Goal: Task Accomplishment & Management: Complete application form

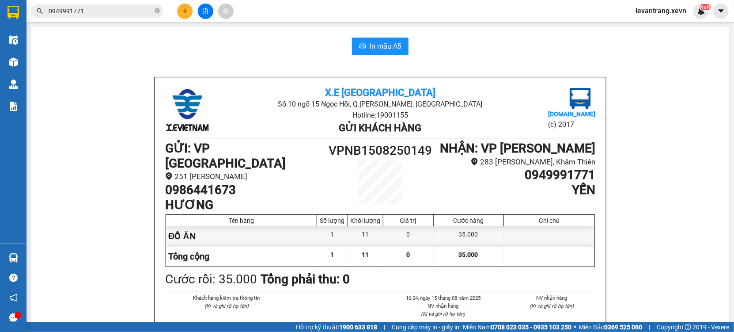
click at [97, 9] on input "0949991771" at bounding box center [101, 11] width 104 height 10
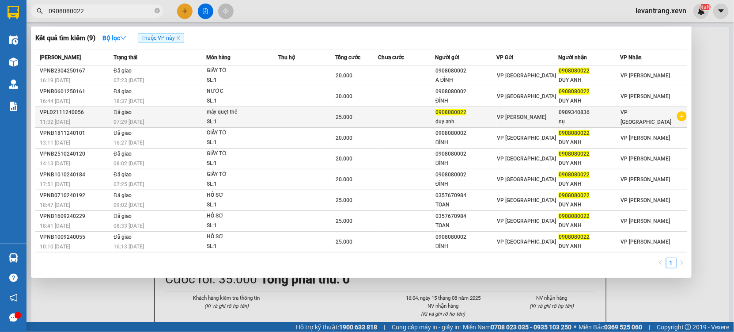
type input "0908080022"
click at [682, 118] on icon "plus-circle" at bounding box center [682, 116] width 10 height 10
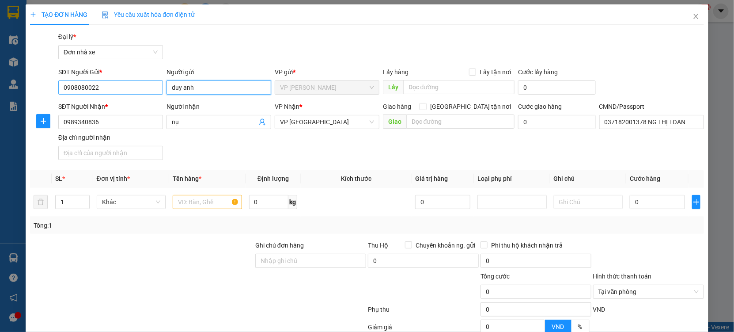
drag, startPoint x: 205, startPoint y: 85, endPoint x: 152, endPoint y: 88, distance: 52.7
click at [152, 88] on div "SĐT Người Gửi * 0908080022 Người gửi duy anh duy anh VP gửi * VP [PERSON_NAME] …" at bounding box center [381, 82] width 649 height 31
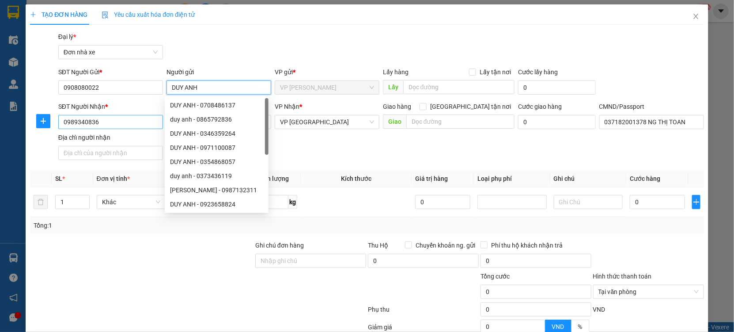
type input "DUY ANH"
click at [91, 126] on input "0989340836" at bounding box center [110, 122] width 105 height 14
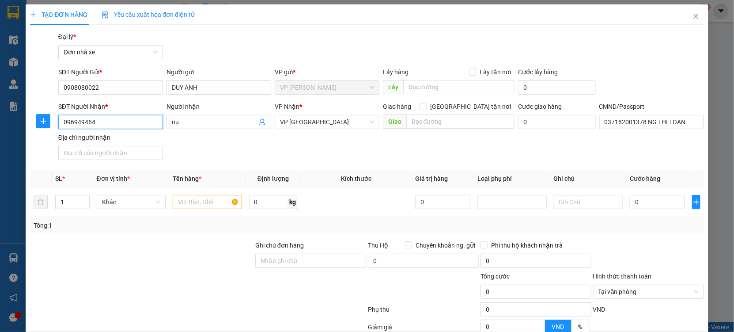
type input "0969494642"
click at [91, 140] on div "0969494642 - [GEOGRAPHIC_DATA]" at bounding box center [112, 140] width 99 height 10
type input "[PERSON_NAME]"
checkbox input "true"
type input "1069 [PERSON_NAME], [GEOGRAPHIC_DATA], [GEOGRAPHIC_DATA], [GEOGRAPHIC_DATA]"
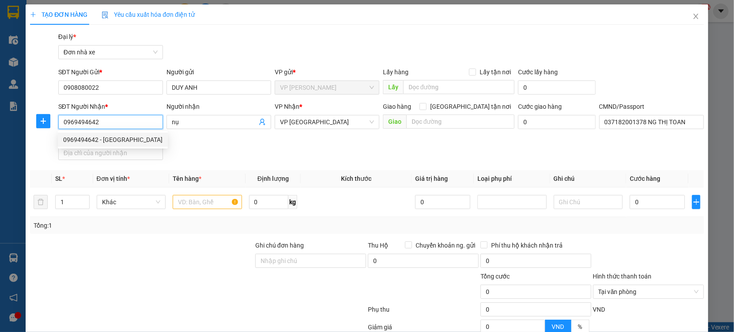
type input "0969494642"
type input "30.000"
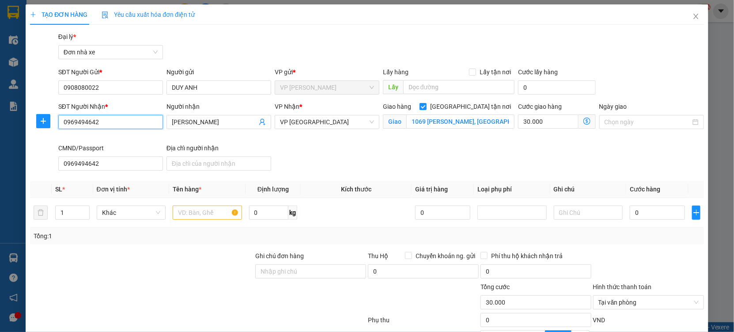
click at [142, 119] on input "0969494642" at bounding box center [110, 122] width 105 height 14
type input "0969494642"
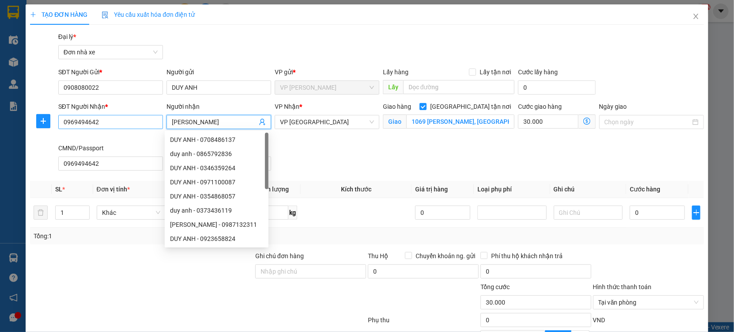
drag, startPoint x: 229, startPoint y: 119, endPoint x: 147, endPoint y: 121, distance: 82.6
click at [147, 121] on div "SĐT Người Nhận * 0969494642 Người nhận HOÀNG ANH VP Nhận * VP Ninh Bình Giao hà…" at bounding box center [381, 138] width 649 height 72
type input "TRANG"
click at [448, 168] on div "SĐT Người Nhận * 0969494642 Người nhận TRANG VP Nhận * VP Ninh Bình Giao hàng G…" at bounding box center [381, 138] width 649 height 72
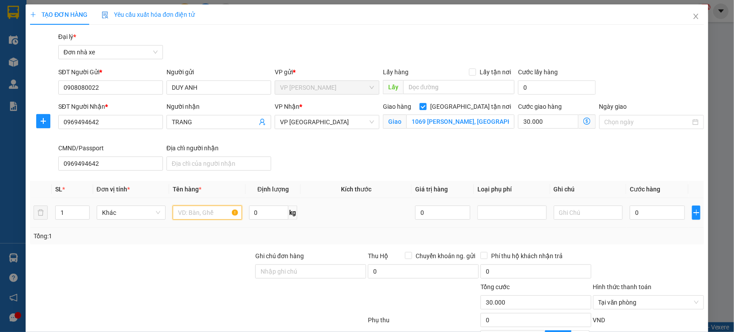
click at [211, 208] on input "text" at bounding box center [207, 212] width 69 height 14
type input "GIẤY TỜ"
click at [649, 214] on input "0" at bounding box center [657, 212] width 55 height 14
click at [446, 116] on input "1069 [PERSON_NAME], [GEOGRAPHIC_DATA], [GEOGRAPHIC_DATA], [GEOGRAPHIC_DATA]" at bounding box center [460, 121] width 108 height 14
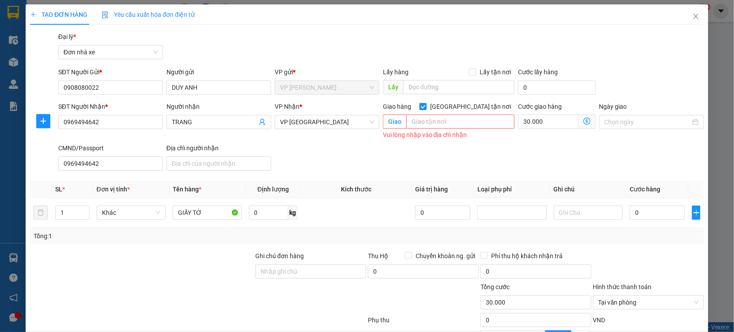
click at [426, 106] on input "[GEOGRAPHIC_DATA] tận nơi" at bounding box center [423, 106] width 6 height 6
checkbox input "false"
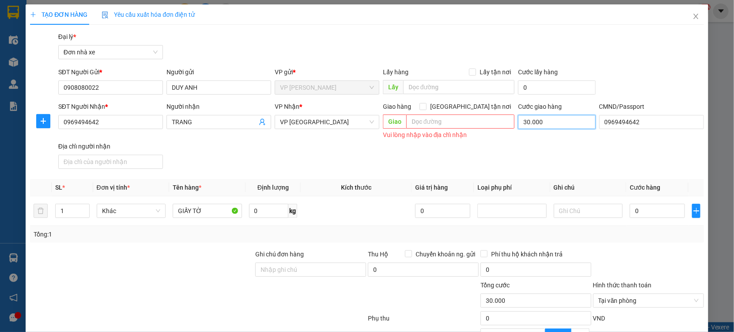
click at [532, 120] on input "30.000" at bounding box center [557, 122] width 78 height 14
type input "0"
click at [643, 208] on input "0" at bounding box center [657, 211] width 55 height 14
type input "2"
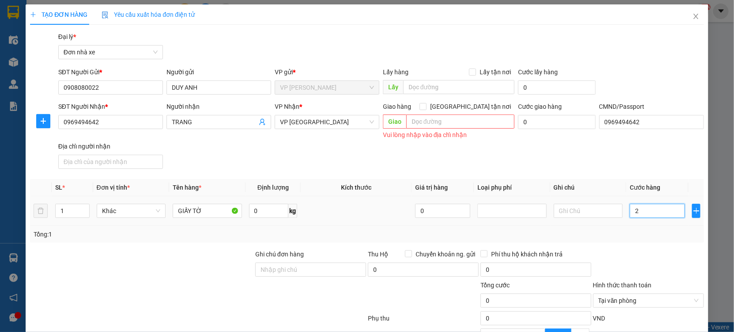
type input "2"
type input "25"
type input "25.000"
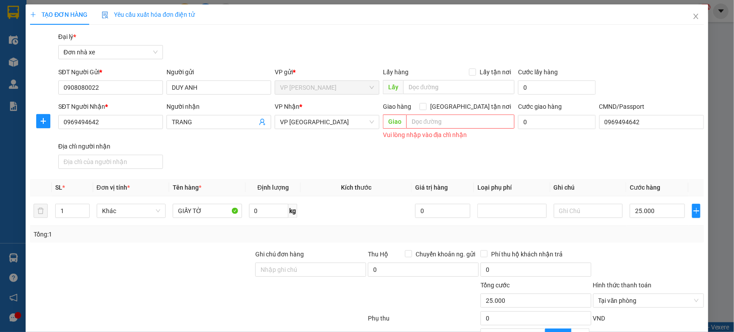
click at [642, 242] on div "Tổng: 1" at bounding box center [367, 234] width 674 height 17
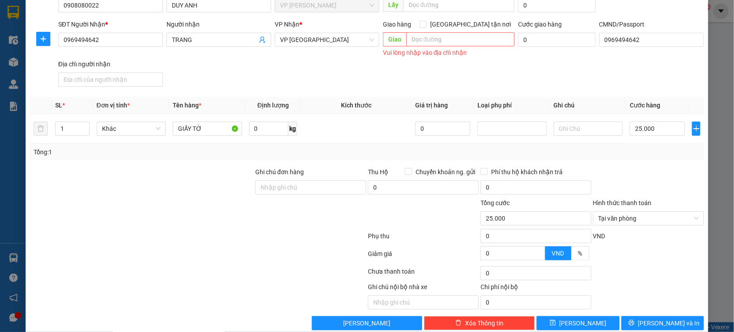
scroll to position [97, 0]
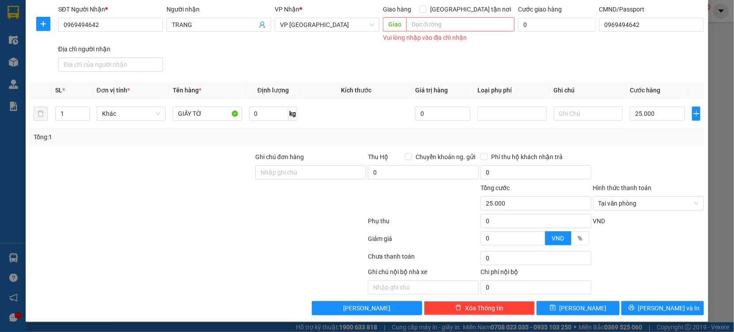
click at [642, 296] on div "Transit Pickup Surcharge Ids Transit Deliver Surcharge Ids Transit Deliver Surc…" at bounding box center [367, 125] width 674 height 380
click at [639, 303] on button "[PERSON_NAME] và In" at bounding box center [663, 308] width 83 height 14
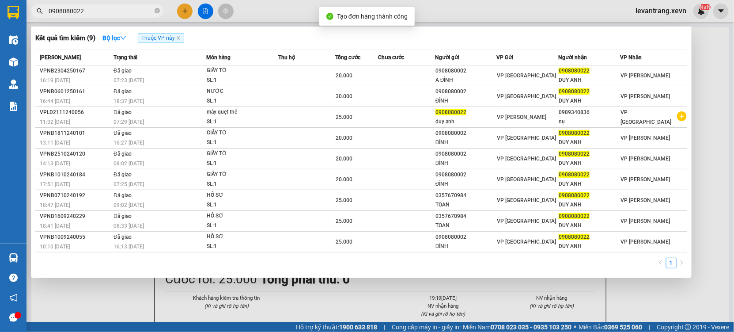
click at [313, 299] on div at bounding box center [367, 166] width 734 height 332
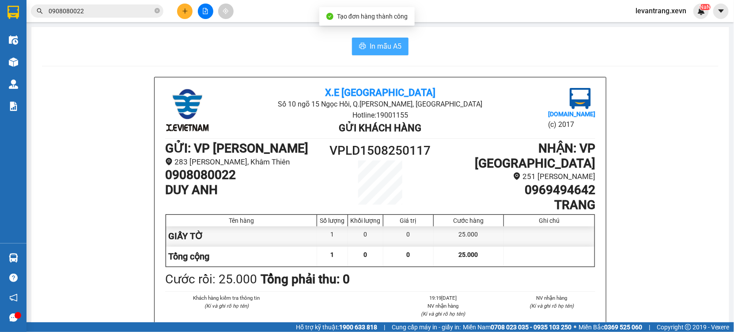
click at [372, 52] on button "In mẫu A5" at bounding box center [380, 47] width 57 height 18
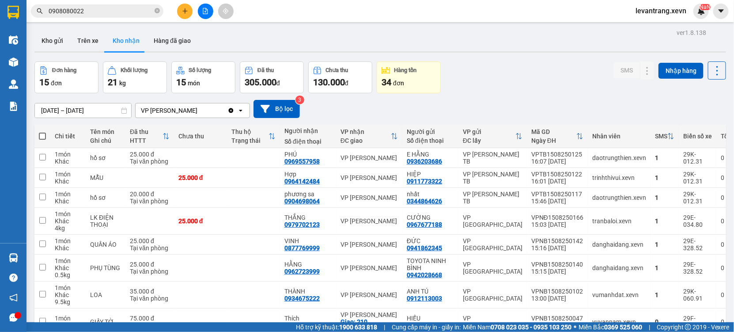
click at [63, 14] on input "0908080022" at bounding box center [101, 11] width 104 height 10
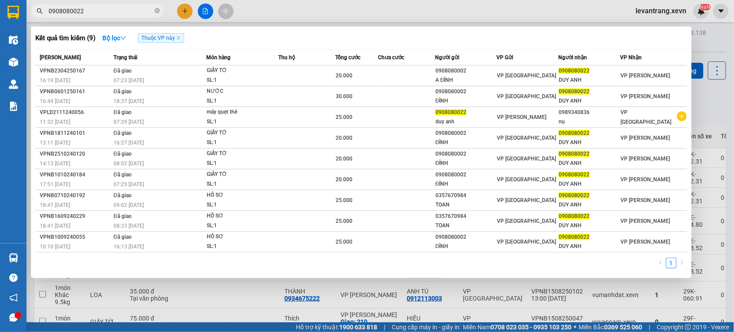
click at [63, 14] on input "0908080022" at bounding box center [101, 11] width 104 height 10
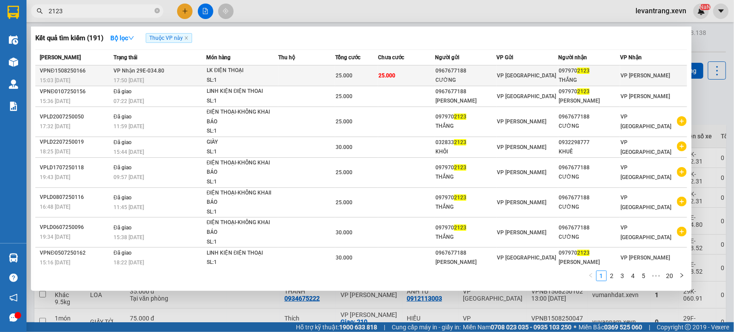
type input "2123"
click at [166, 75] on td "VP Nhận 29E-034.80 17:50 [DATE]" at bounding box center [158, 75] width 95 height 21
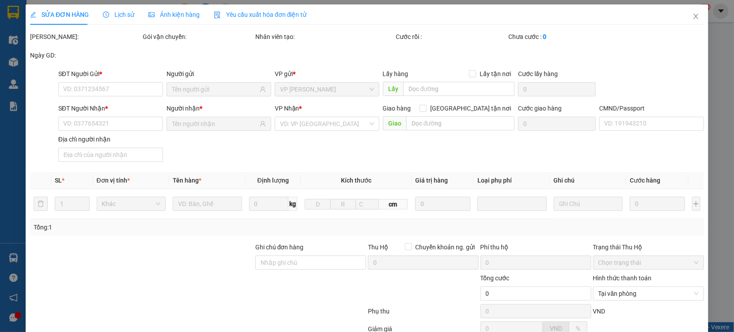
type input "0967677188"
type input "CƯỜNG"
type input "0979702123"
type input "THẮNG"
type input "001200036580-NAM"
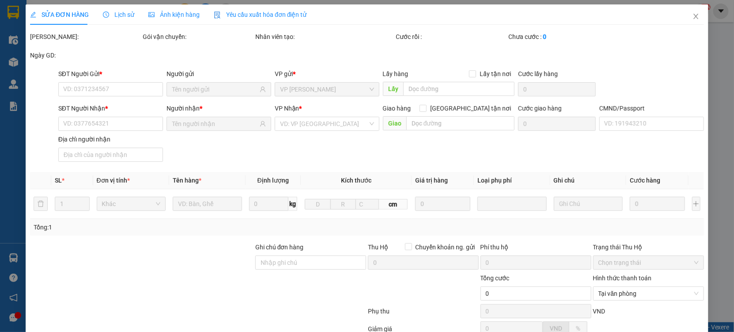
type input "25.000"
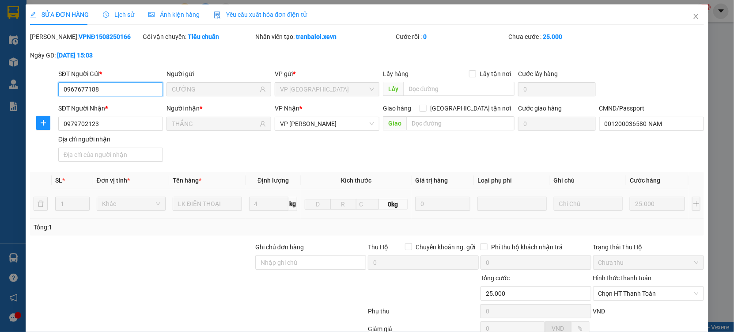
scroll to position [90, 0]
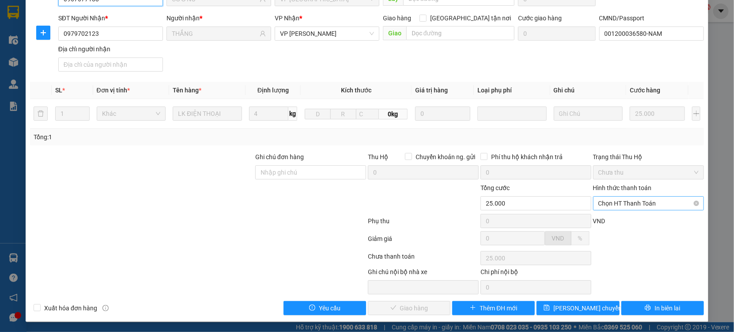
click at [615, 203] on span "Chọn HT Thanh Toán" at bounding box center [649, 203] width 100 height 13
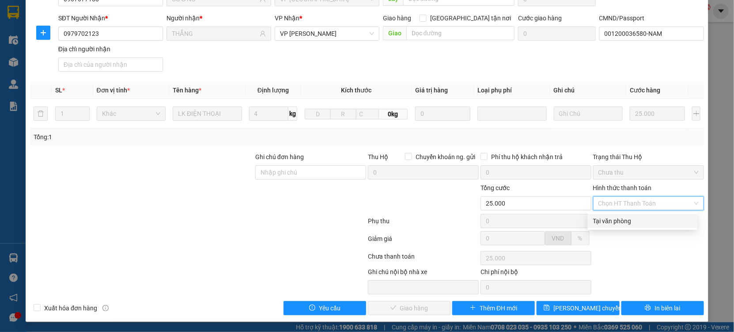
drag, startPoint x: 601, startPoint y: 224, endPoint x: 599, endPoint y: 228, distance: 4.5
click at [600, 227] on div "Tại văn phòng" at bounding box center [643, 221] width 110 height 14
type input "0"
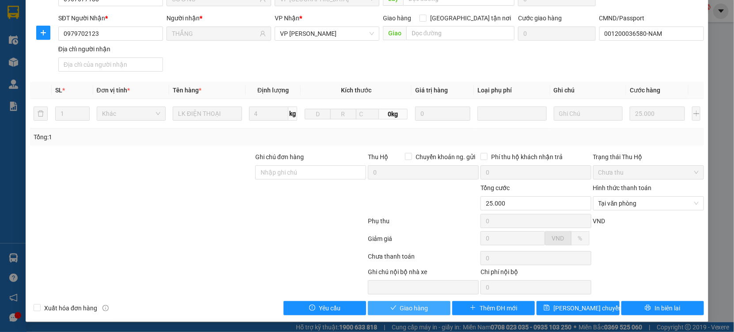
click at [404, 305] on span "Giao hàng" at bounding box center [414, 308] width 28 height 10
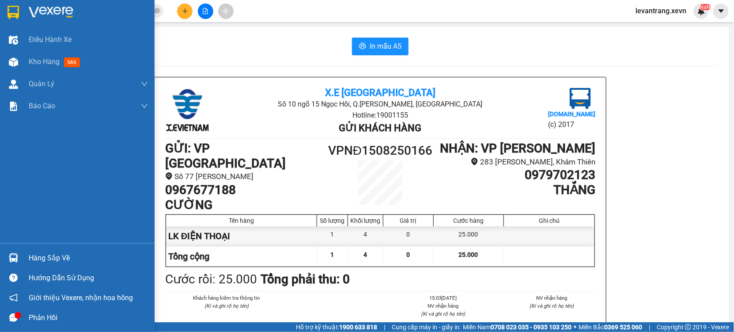
click at [11, 254] on img at bounding box center [13, 257] width 9 height 9
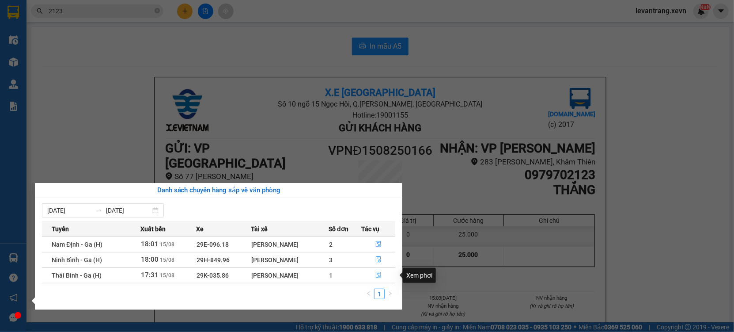
click at [365, 275] on button "button" at bounding box center [379, 275] width 34 height 14
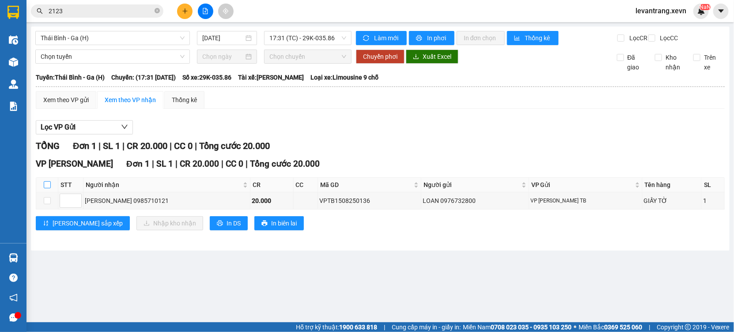
click at [49, 188] on input "checkbox" at bounding box center [47, 184] width 7 height 7
checkbox input "true"
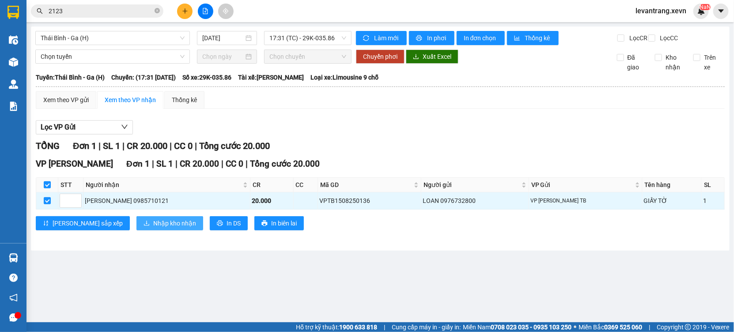
click at [137, 230] on button "Nhập kho nhận" at bounding box center [170, 223] width 67 height 14
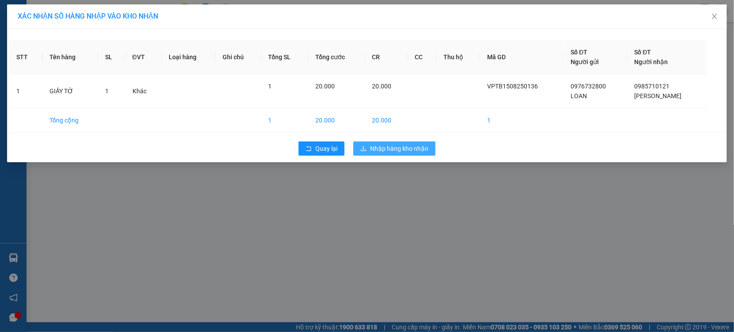
click at [406, 152] on span "Nhập hàng kho nhận" at bounding box center [399, 149] width 58 height 10
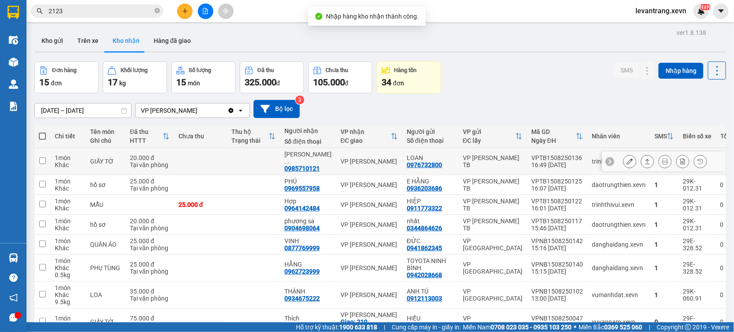
click at [550, 155] on div "VPTB1508250136" at bounding box center [557, 157] width 52 height 7
checkbox input "true"
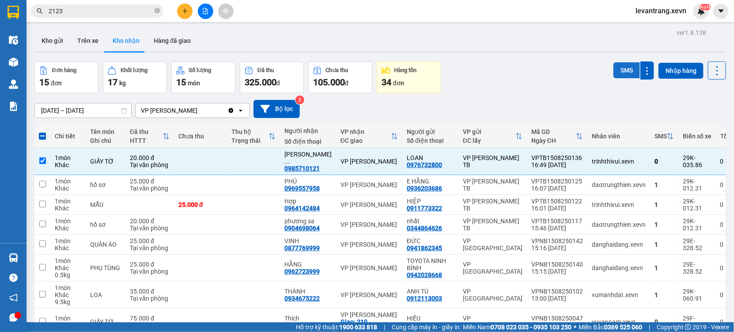
click at [618, 68] on button "SMS" at bounding box center [627, 70] width 27 height 16
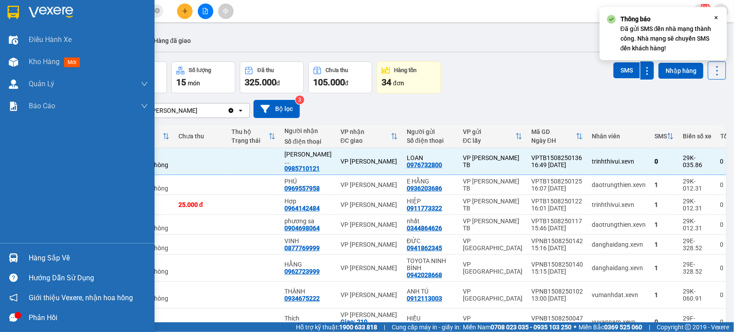
click at [14, 259] on img at bounding box center [13, 257] width 9 height 9
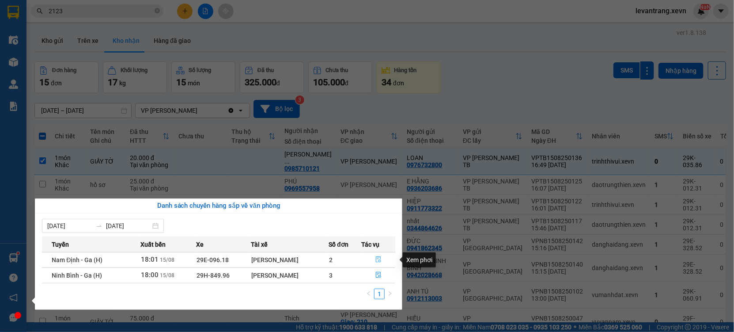
click at [373, 257] on button "button" at bounding box center [379, 260] width 34 height 14
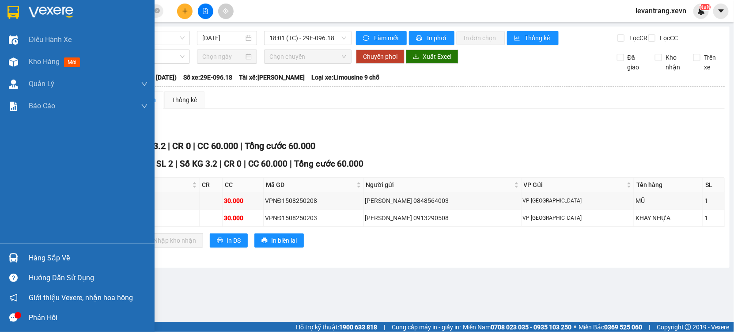
click at [20, 255] on div at bounding box center [13, 257] width 15 height 15
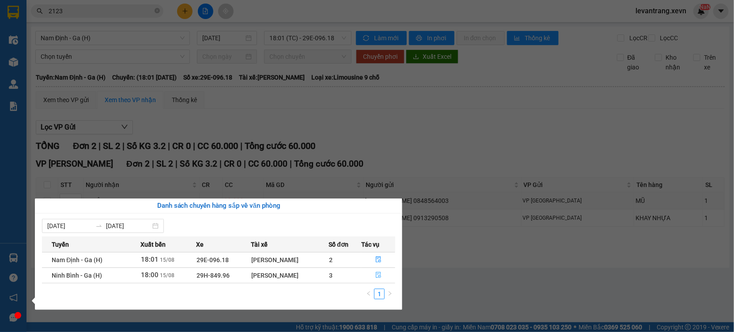
click at [369, 272] on button "button" at bounding box center [379, 275] width 34 height 14
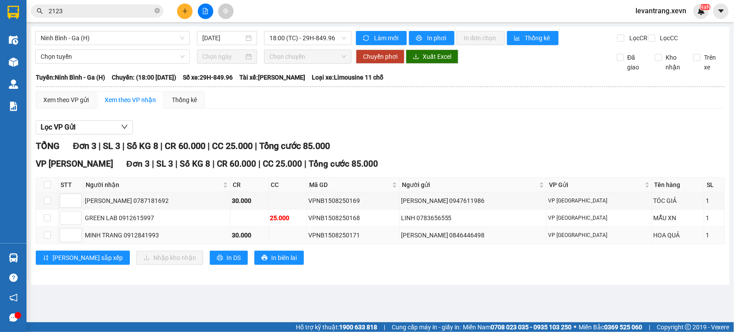
click at [135, 240] on div "MINH TRANG 0912841993" at bounding box center [157, 235] width 144 height 10
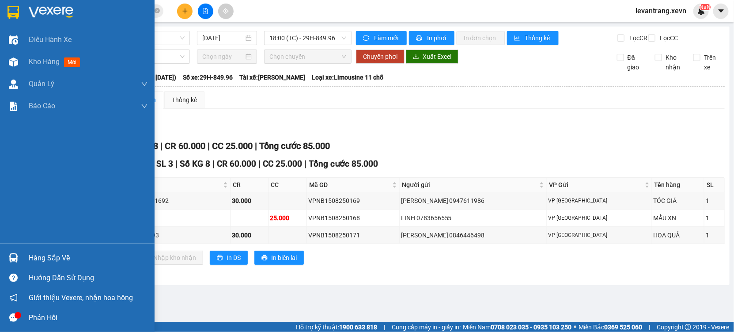
click at [26, 258] on div "Hàng sắp về" at bounding box center [77, 258] width 155 height 20
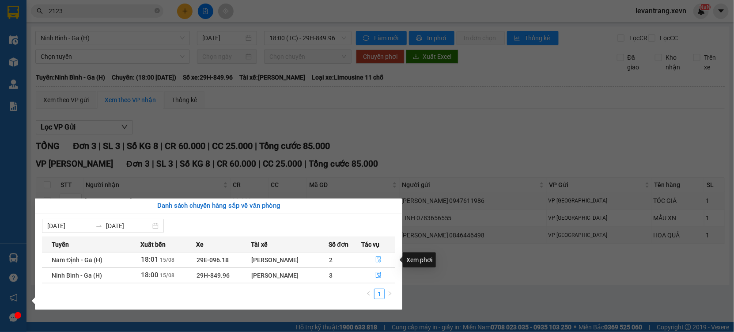
click at [377, 259] on icon "file-done" at bounding box center [379, 259] width 6 height 6
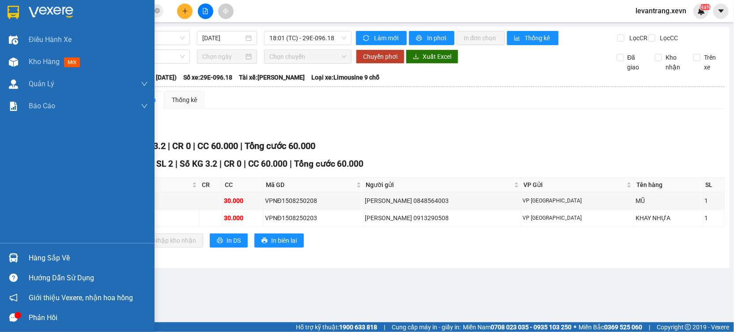
click at [25, 260] on div "Hàng sắp về" at bounding box center [77, 258] width 155 height 20
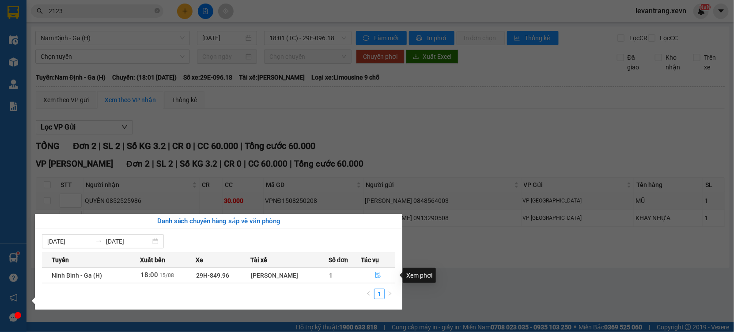
click at [381, 277] on icon "file-done" at bounding box center [378, 275] width 6 height 6
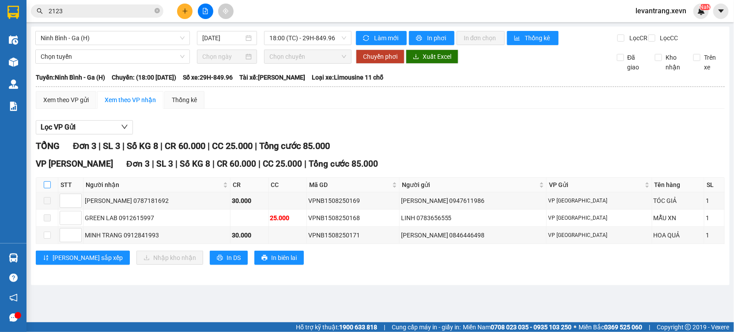
click at [46, 188] on input "checkbox" at bounding box center [47, 184] width 7 height 7
checkbox input "true"
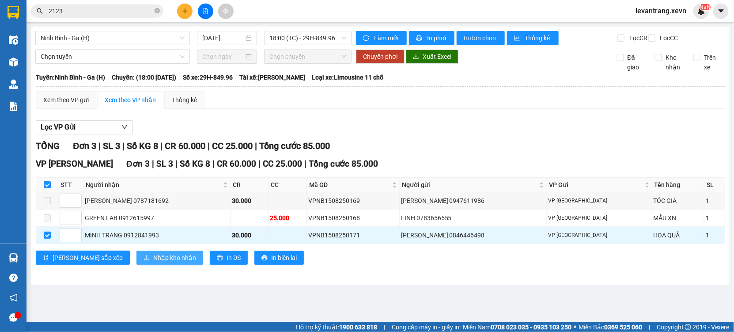
click at [153, 262] on span "Nhập kho nhận" at bounding box center [174, 258] width 43 height 10
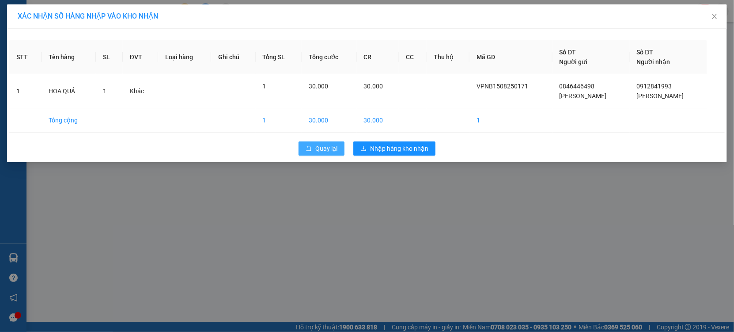
click at [325, 155] on button "Quay lại" at bounding box center [322, 148] width 46 height 14
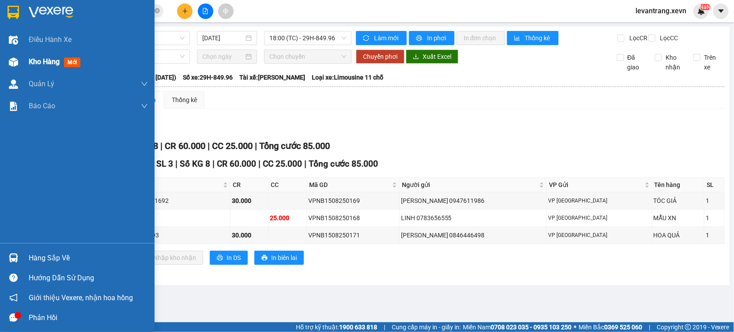
click at [31, 61] on span "Kho hàng" at bounding box center [44, 61] width 31 height 8
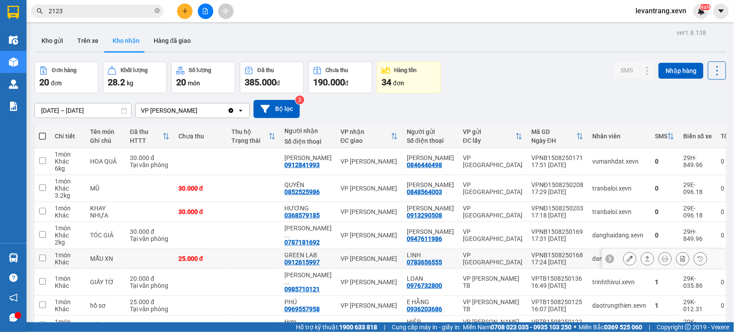
click at [531, 265] on div "17:24 [DATE]" at bounding box center [557, 261] width 52 height 7
checkbox input "true"
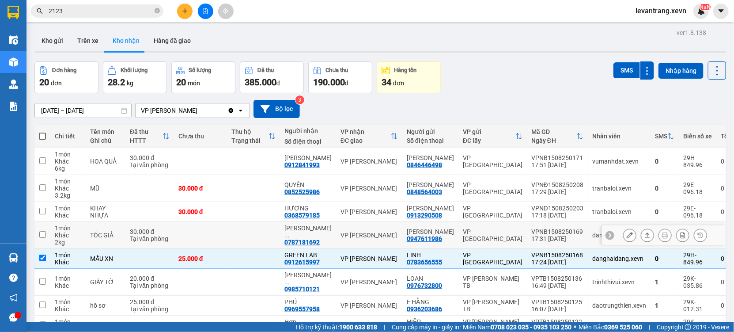
click at [527, 249] on td "VPNB1508250169 17:31 [DATE]" at bounding box center [557, 235] width 61 height 27
checkbox input "true"
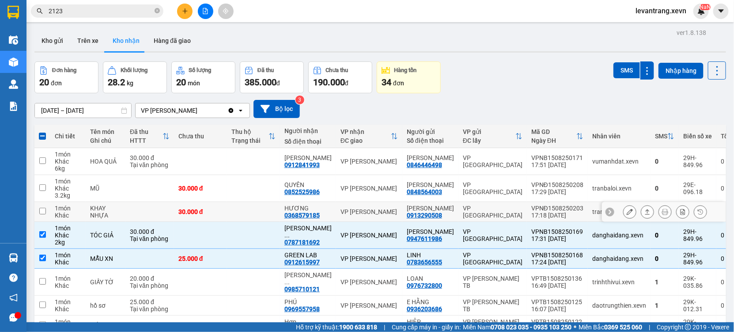
click at [493, 222] on td "VP [GEOGRAPHIC_DATA]" at bounding box center [493, 212] width 68 height 20
checkbox input "true"
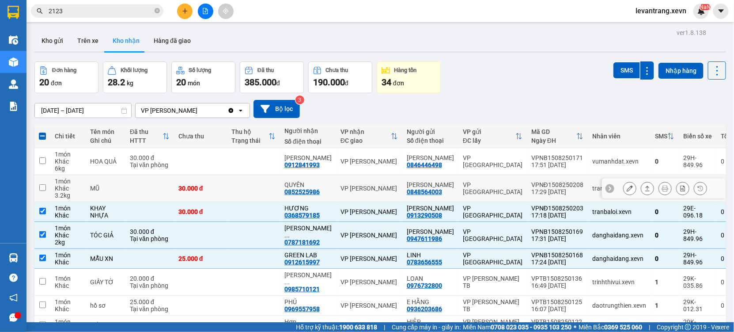
click at [483, 193] on td "VP [GEOGRAPHIC_DATA]" at bounding box center [493, 188] width 68 height 27
checkbox input "true"
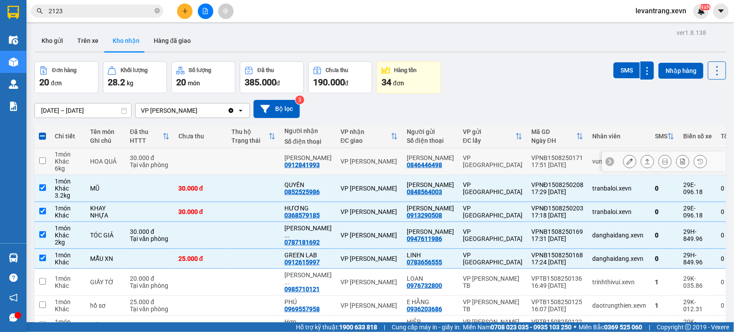
click at [483, 168] on td "VP [GEOGRAPHIC_DATA]" at bounding box center [493, 161] width 68 height 27
checkbox input "true"
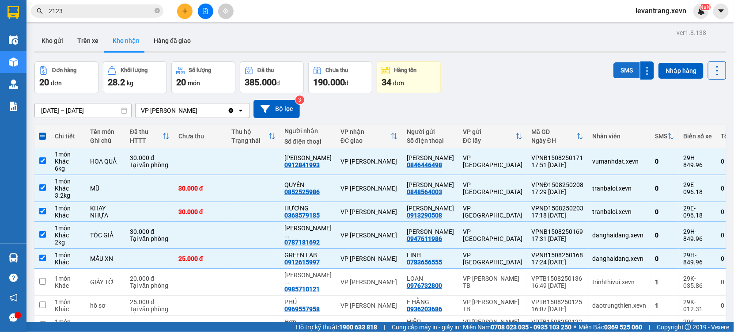
click at [614, 69] on button "SMS" at bounding box center [627, 70] width 27 height 16
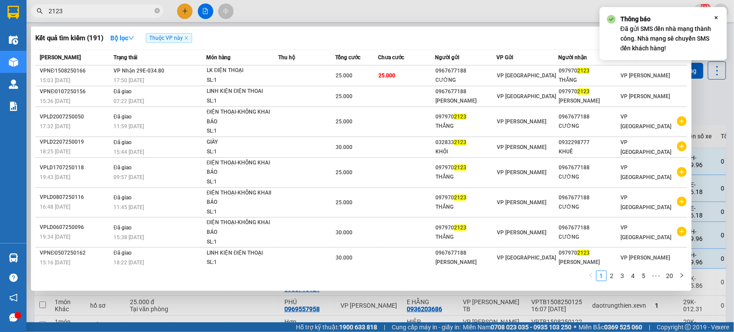
click at [111, 14] on input "2123" at bounding box center [101, 11] width 104 height 10
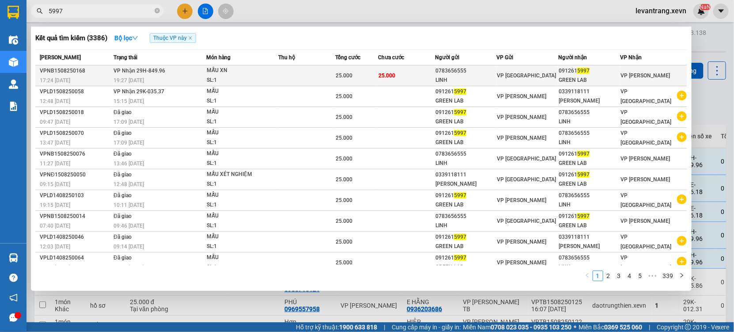
type input "5997"
click at [294, 72] on td at bounding box center [306, 75] width 57 height 21
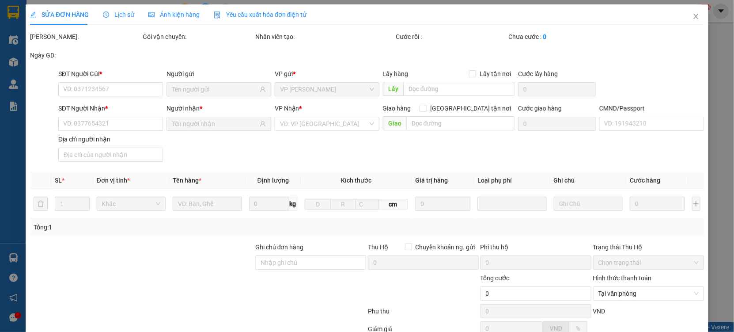
type input "0783656555"
type input "LINH"
type input "0912615997"
type input "GREEN LAB"
type input "123"
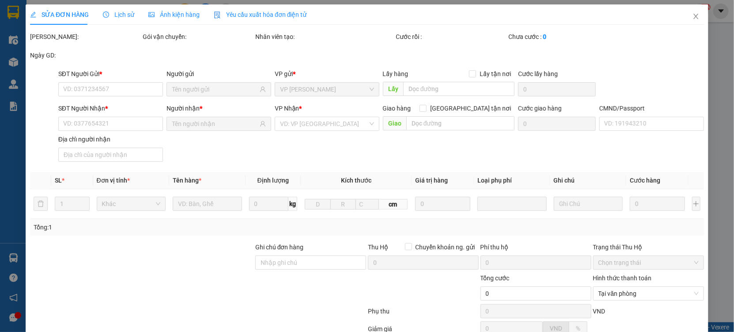
type input "25.000"
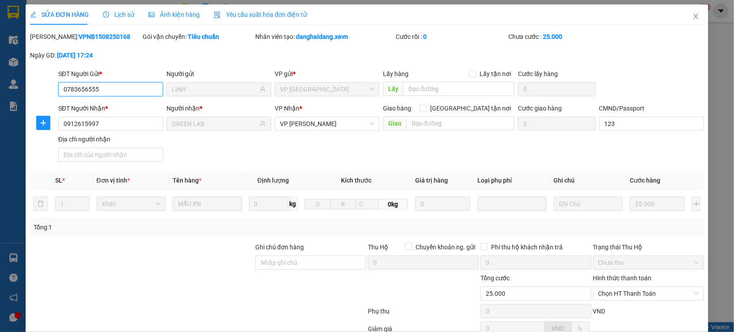
scroll to position [90, 0]
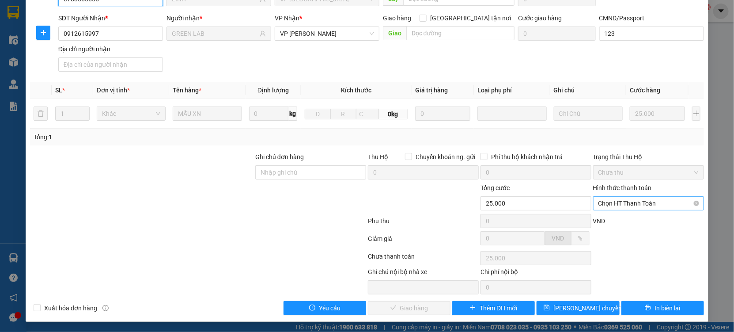
click at [617, 208] on span "Chọn HT Thanh Toán" at bounding box center [649, 203] width 100 height 13
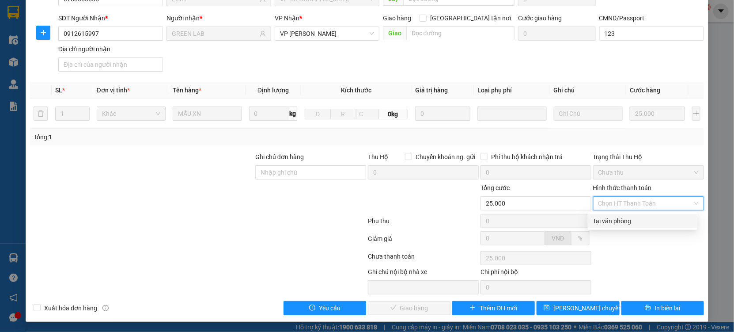
click at [605, 222] on div "Tại văn phòng" at bounding box center [642, 221] width 99 height 10
type input "0"
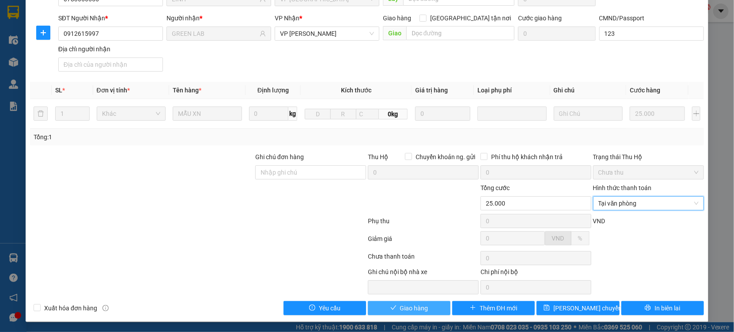
click at [425, 303] on button "Giao hàng" at bounding box center [409, 308] width 83 height 14
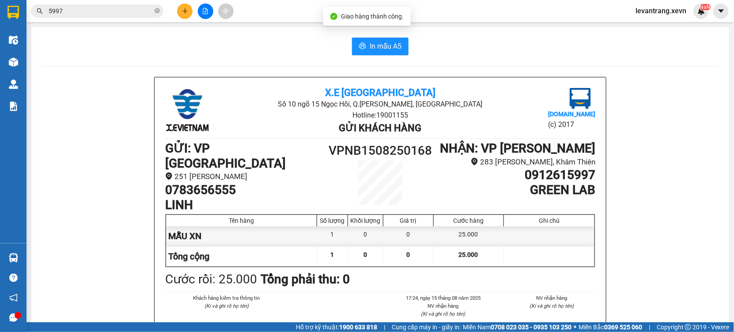
click at [102, 11] on input "5997" at bounding box center [101, 11] width 104 height 10
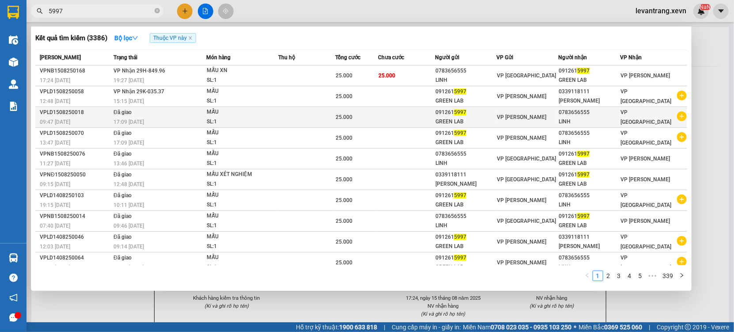
click at [677, 118] on icon "plus-circle" at bounding box center [682, 116] width 10 height 10
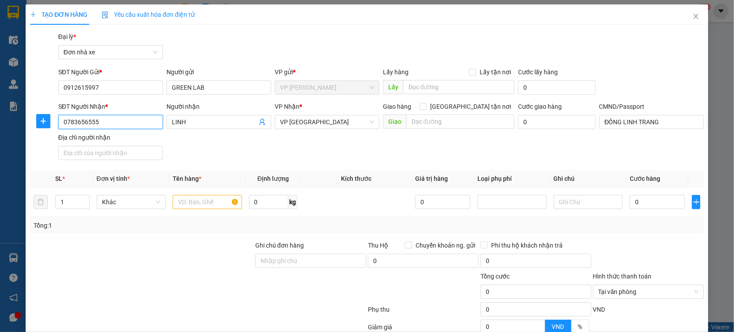
click at [126, 125] on input "0783656555" at bounding box center [110, 122] width 105 height 14
click at [188, 199] on input "text" at bounding box center [207, 202] width 69 height 14
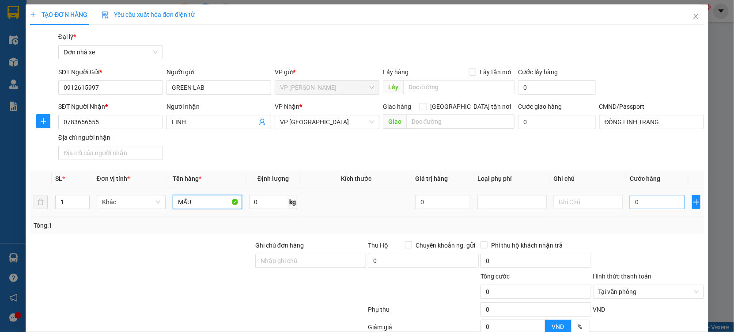
type input "MẪU"
click at [660, 205] on input "0" at bounding box center [657, 202] width 55 height 14
type input "2"
type input "25"
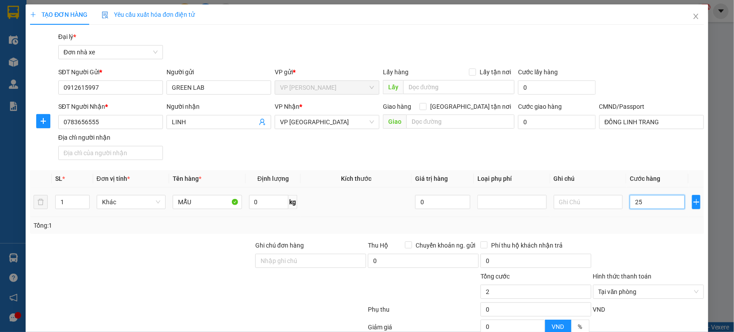
type input "25"
type input "25.000"
click at [653, 226] on div "Tổng: 1" at bounding box center [367, 225] width 667 height 10
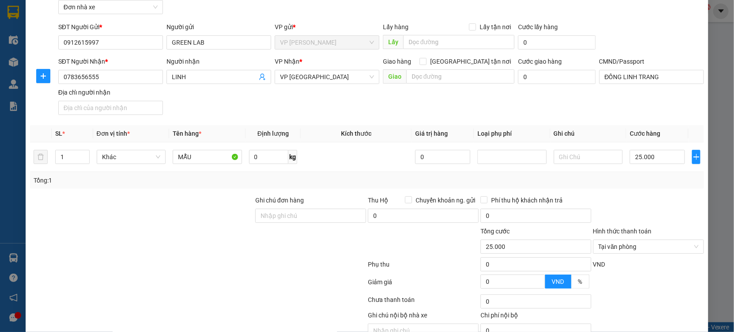
scroll to position [88, 0]
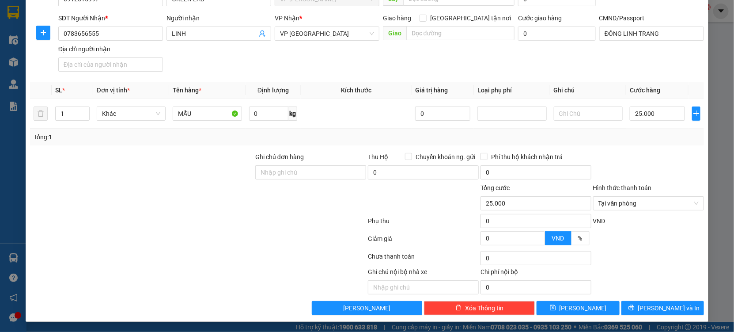
click at [663, 300] on div "Transit Pickup Surcharge Ids Transit Deliver Surcharge Ids Transit Deliver Surc…" at bounding box center [367, 129] width 674 height 372
click at [660, 306] on span "[PERSON_NAME] và In" at bounding box center [669, 308] width 62 height 10
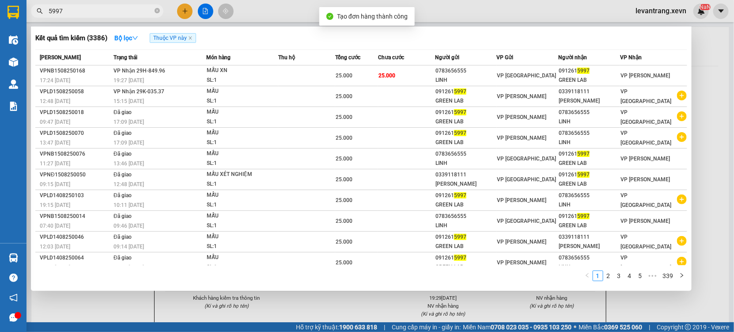
click at [459, 298] on div at bounding box center [367, 166] width 734 height 332
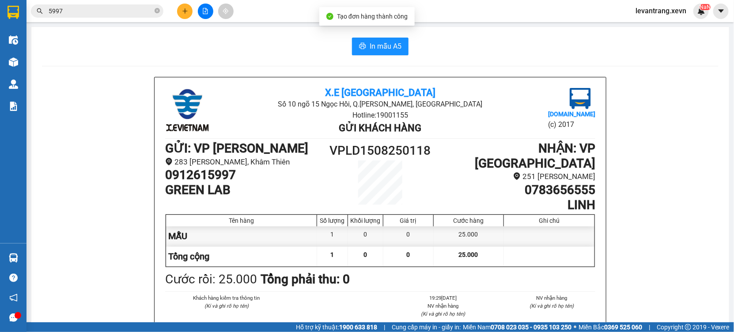
click at [374, 48] on span "In mẫu A5" at bounding box center [386, 46] width 32 height 11
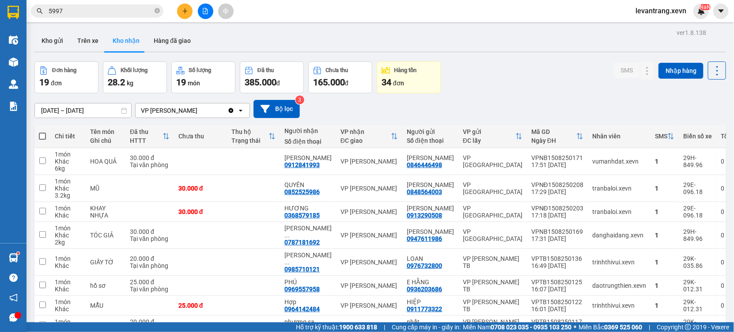
click at [134, 8] on input "5997" at bounding box center [101, 11] width 104 height 10
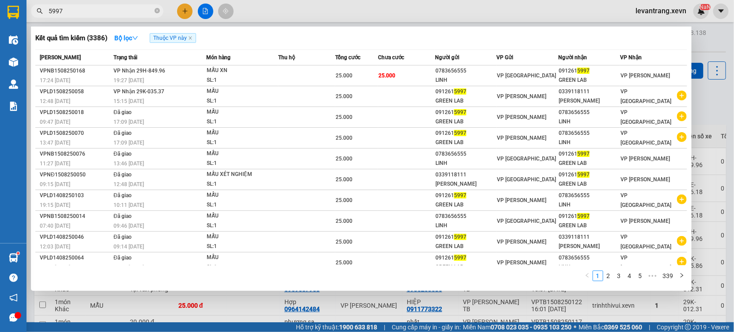
click at [134, 8] on input "5997" at bounding box center [101, 11] width 104 height 10
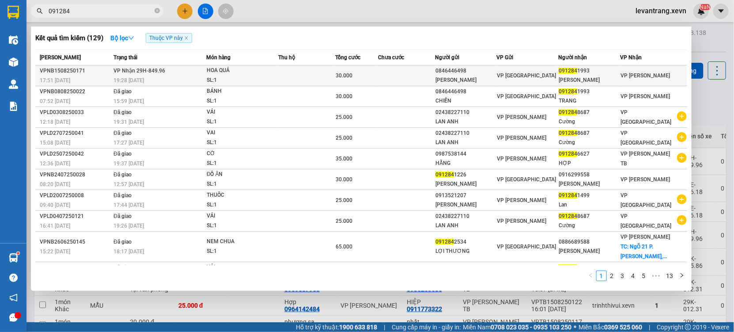
type input "091284"
click at [237, 72] on div "HOA QUẢ" at bounding box center [240, 71] width 66 height 10
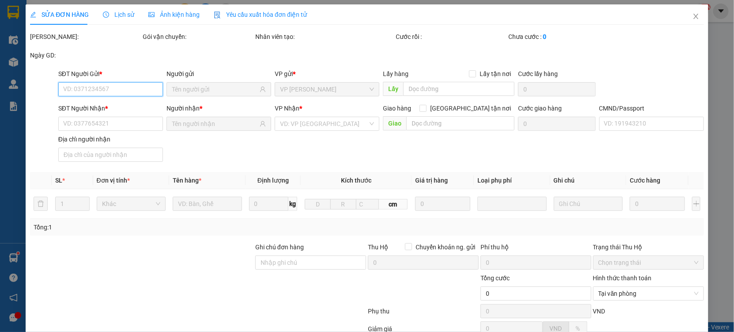
type input "0846446498"
type input "[PERSON_NAME]"
type input "0912841993"
type input "[PERSON_NAME]"
type input "0981590932-MẠNH"
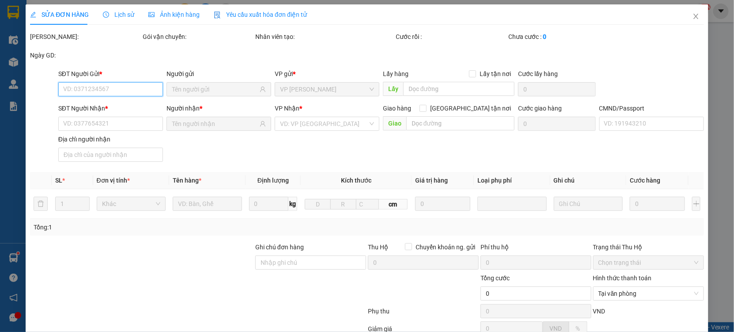
type input "30.000"
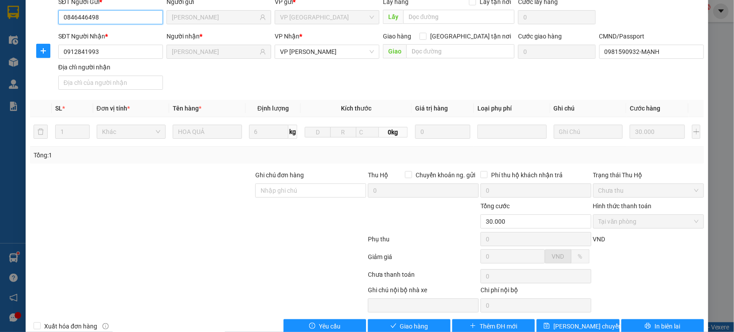
scroll to position [90, 0]
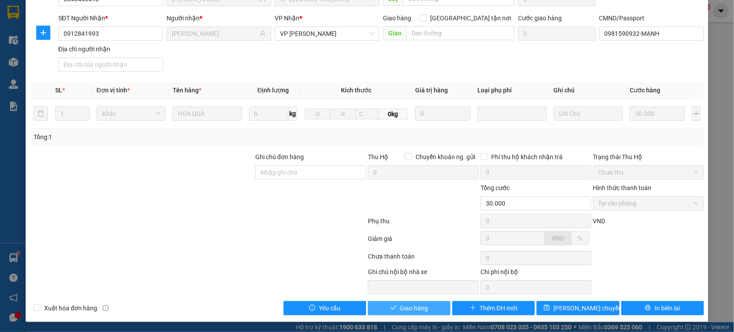
click at [391, 306] on icon "check" at bounding box center [394, 307] width 6 height 6
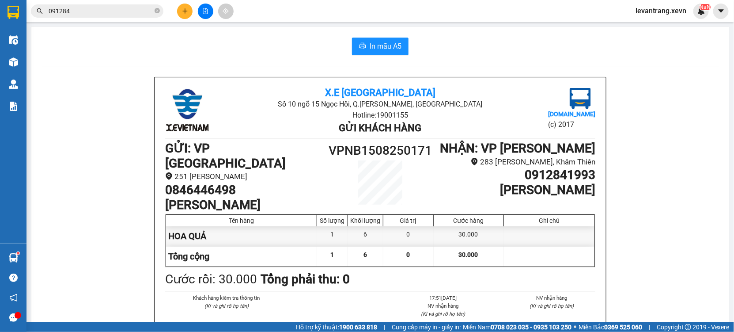
click at [80, 7] on input "091284" at bounding box center [101, 11] width 104 height 10
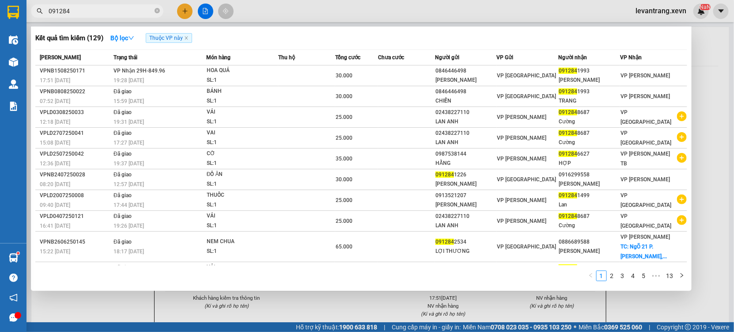
click at [80, 7] on input "091284" at bounding box center [101, 11] width 104 height 10
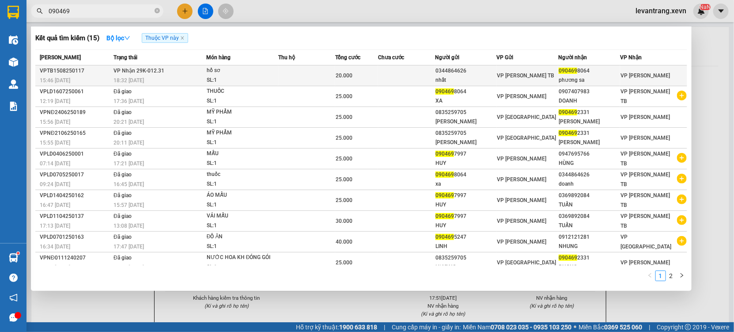
type input "090469"
click at [316, 81] on td at bounding box center [306, 75] width 57 height 21
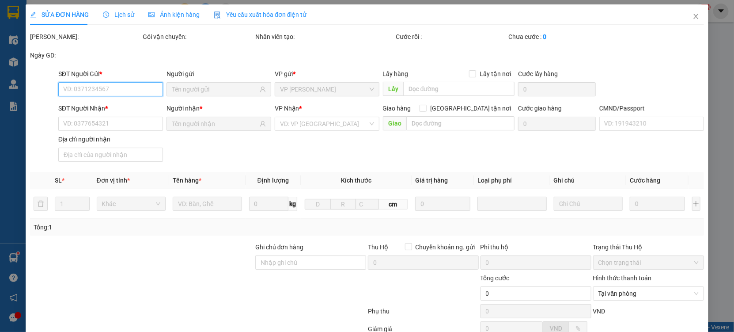
type input "0344864626"
type input "nhất"
type input "0904698064"
type input "phương sa"
type input "20.000"
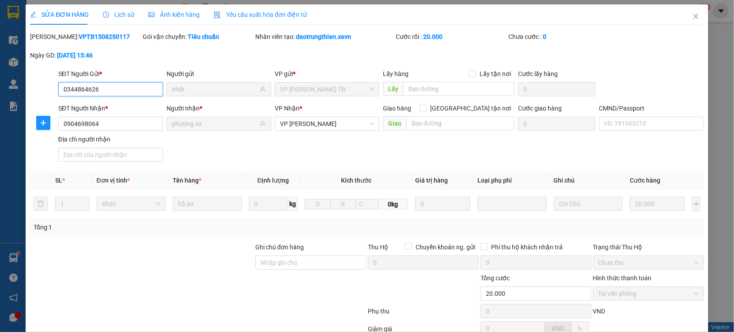
scroll to position [90, 0]
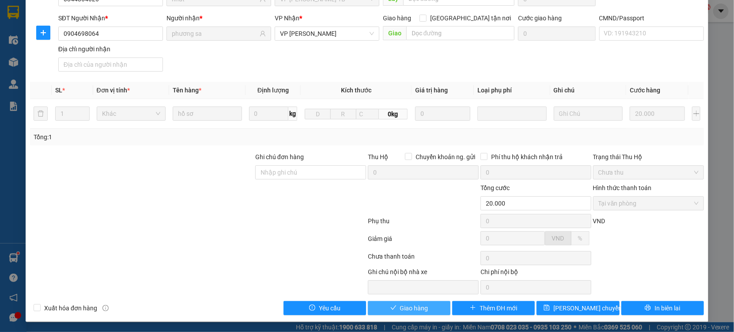
click at [407, 309] on span "Giao hàng" at bounding box center [414, 308] width 28 height 10
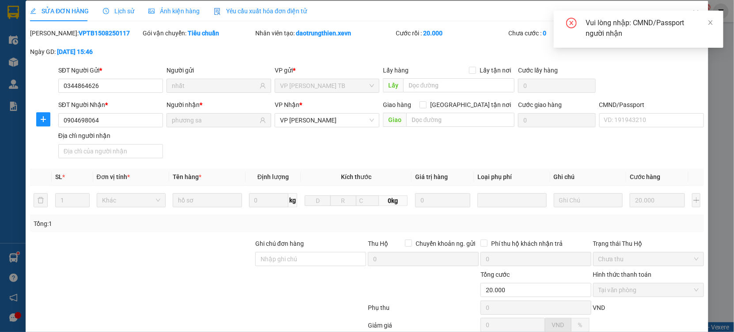
scroll to position [0, 0]
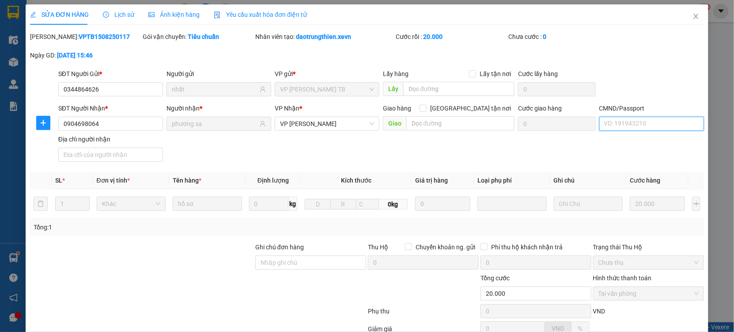
click at [611, 120] on input "CMND/Passport" at bounding box center [651, 124] width 105 height 14
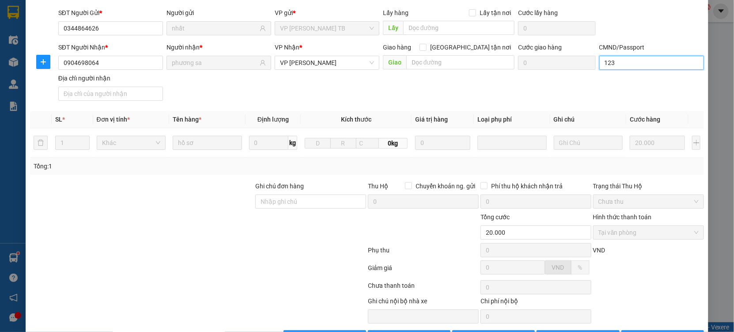
scroll to position [90, 0]
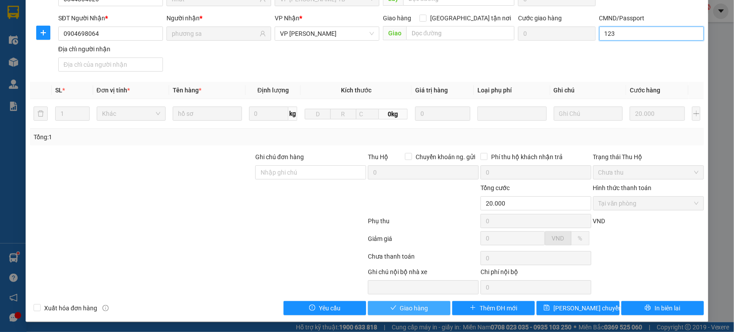
type input "123"
click at [393, 307] on button "Giao hàng" at bounding box center [409, 308] width 83 height 14
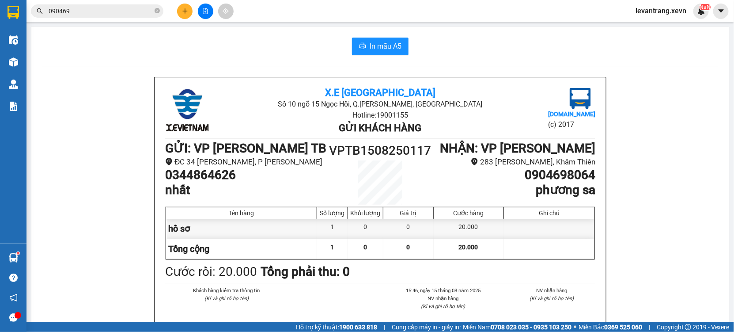
click at [81, 17] on span "090469" at bounding box center [97, 10] width 133 height 13
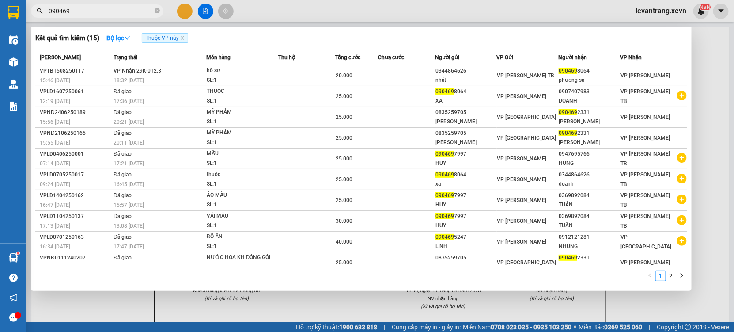
click at [83, 12] on input "090469" at bounding box center [101, 11] width 104 height 10
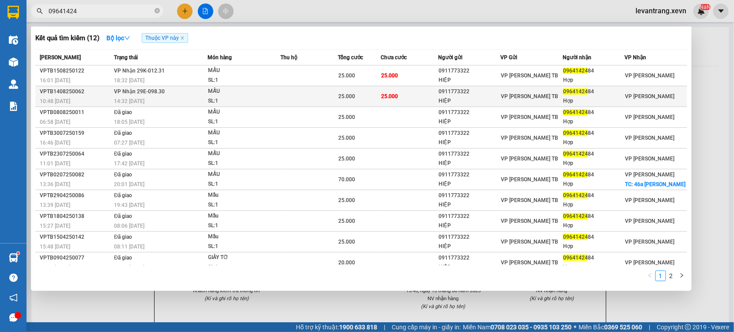
type input "09641424"
click at [614, 88] on div "09641424 84" at bounding box center [593, 91] width 61 height 9
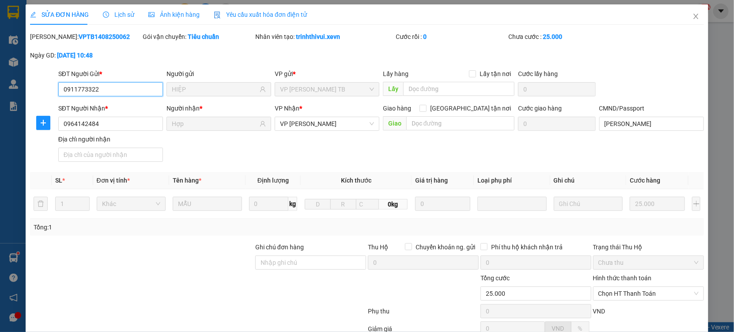
type input "0911773322"
type input "HIỆP"
type input "0964142484"
type input "Hợp"
type input "[PERSON_NAME]"
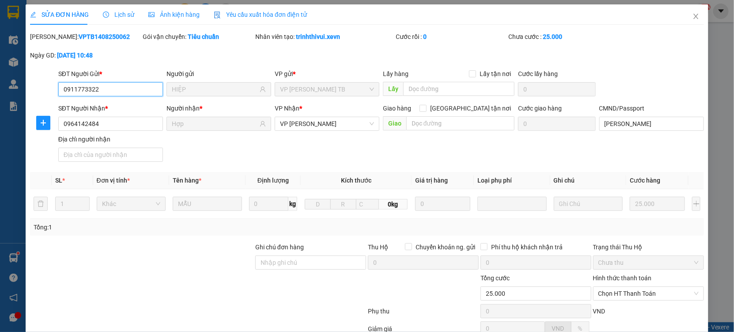
type input "25.000"
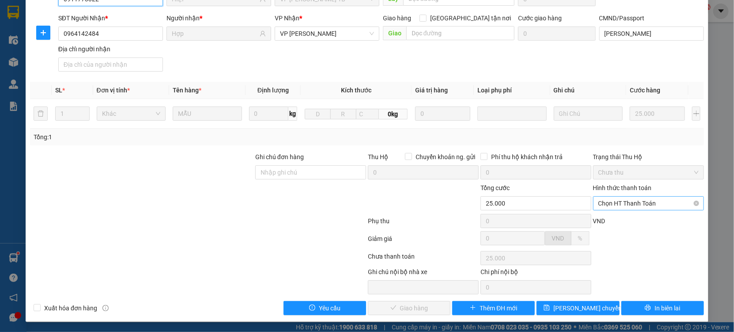
click at [617, 201] on span "Chọn HT Thanh Toán" at bounding box center [649, 203] width 100 height 13
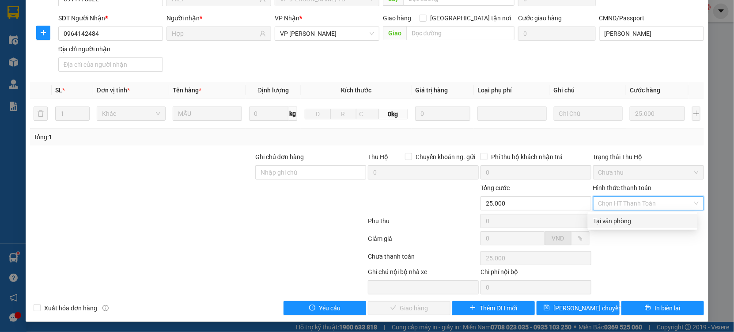
click at [618, 224] on div "Tại văn phòng" at bounding box center [642, 221] width 99 height 10
type input "0"
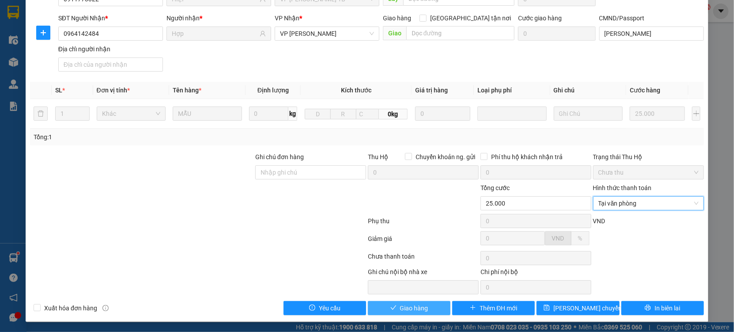
click at [411, 311] on span "Giao hàng" at bounding box center [414, 308] width 28 height 10
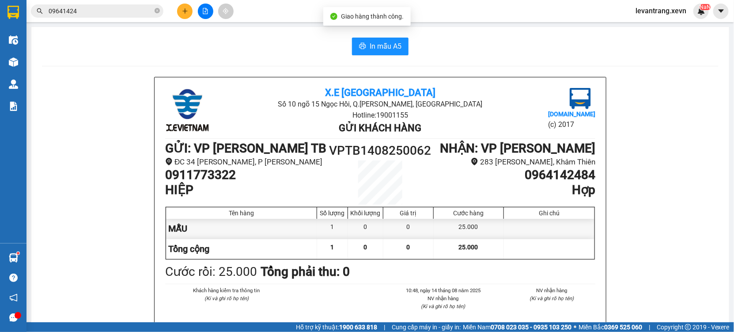
click at [126, 15] on input "09641424" at bounding box center [101, 11] width 104 height 10
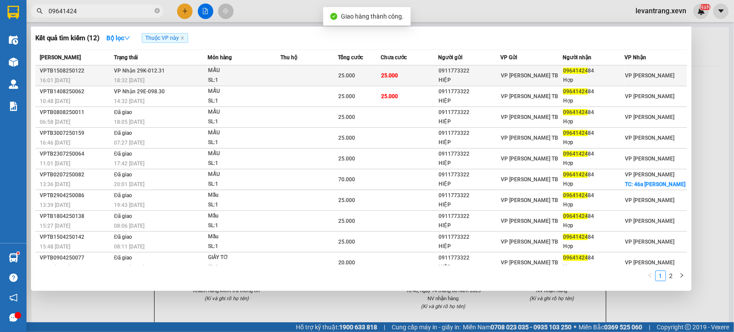
click at [240, 80] on div "SL: 1" at bounding box center [241, 81] width 66 height 10
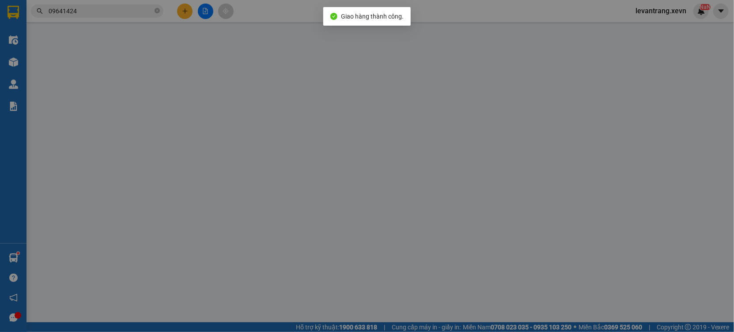
type input "0911773322"
type input "HIỆP"
type input "0964142484"
type input "Hợp"
type input "[PERSON_NAME]"
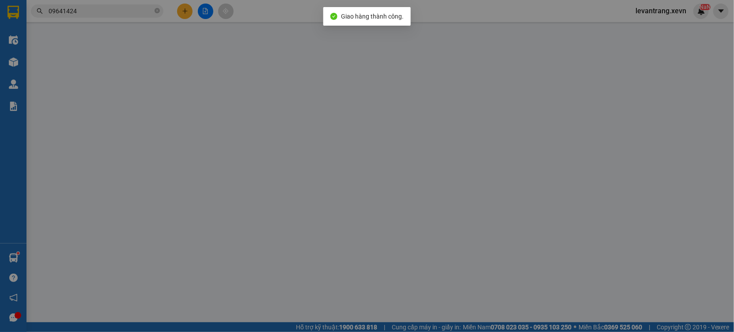
type input "25.000"
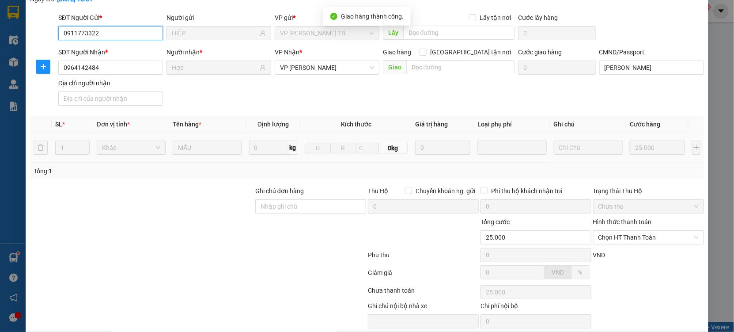
scroll to position [90, 0]
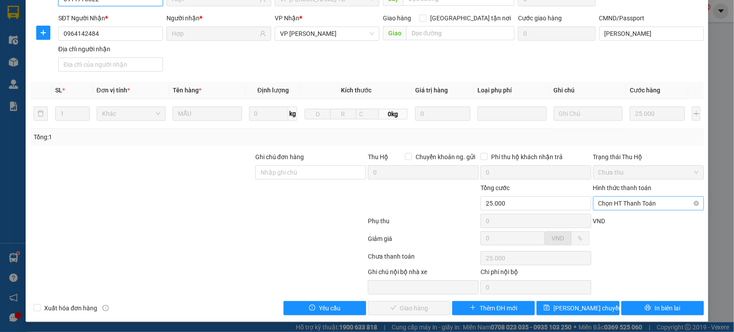
click at [636, 200] on span "Chọn HT Thanh Toán" at bounding box center [649, 203] width 100 height 13
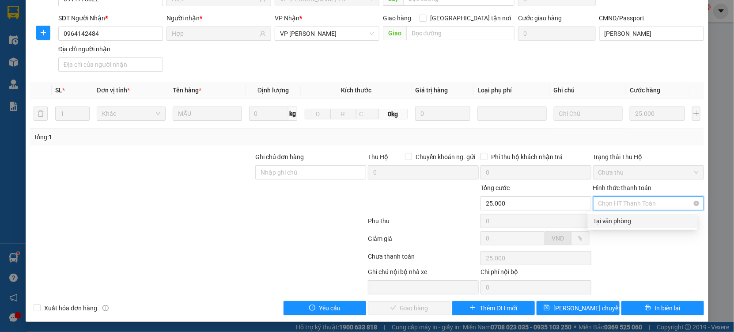
click at [620, 216] on div "Tại văn phòng" at bounding box center [642, 221] width 99 height 10
type input "0"
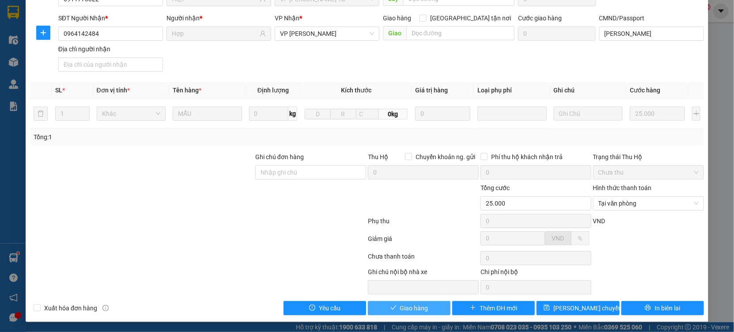
click at [429, 303] on button "Giao hàng" at bounding box center [409, 308] width 83 height 14
